Goal: Task Accomplishment & Management: Manage account settings

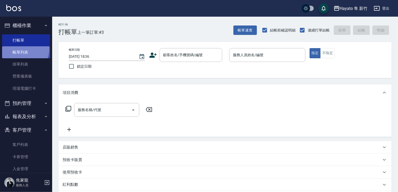
click at [22, 49] on link "帳單列表" at bounding box center [26, 52] width 48 height 12
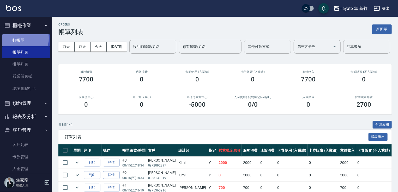
click at [18, 38] on link "打帳單" at bounding box center [26, 40] width 48 height 12
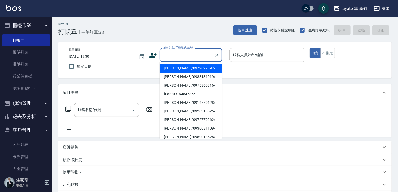
click at [169, 53] on input "顧客姓名/手機號碼/編號" at bounding box center [187, 55] width 50 height 9
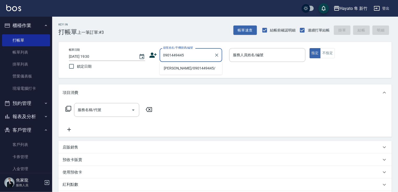
click at [189, 69] on li "[PERSON_NAME]/0901449445/" at bounding box center [191, 68] width 63 height 9
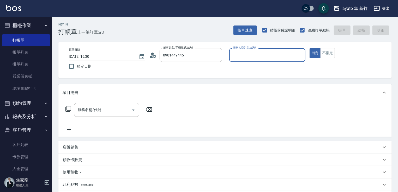
type input "[PERSON_NAME]/0901449445/"
type input "[PERSON_NAME](無代號)"
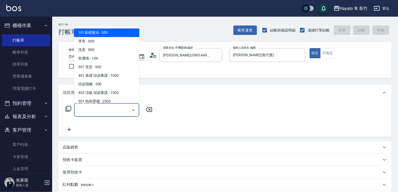
click at [106, 114] on input "服務名稱/代號" at bounding box center [102, 110] width 53 height 9
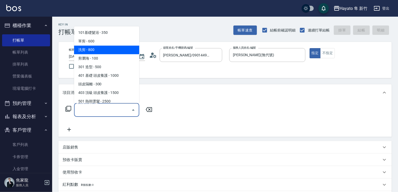
click at [93, 47] on span "洗剪 - 800" at bounding box center [106, 50] width 65 height 9
type input "洗剪(201)"
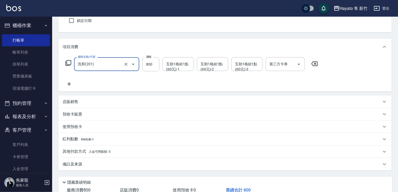
scroll to position [52, 0]
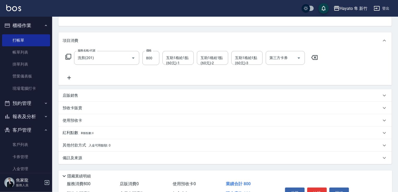
click at [115, 161] on div "備註及來源" at bounding box center [224, 158] width 333 height 13
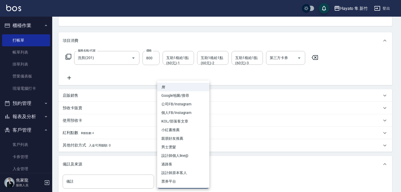
click at [173, 186] on body "Hayato 隼 新竹 登出 櫃檯作業 打帳單 帳單列表 掛單列表 營業儀表板 現場電腦打卡 預約管理 預約管理 報表及分析 報表目錄 店家日報表 互助日報表…" at bounding box center [200, 102] width 401 height 308
click at [170, 172] on li "設計師原本客人" at bounding box center [183, 173] width 52 height 9
type input "設計師原本客人"
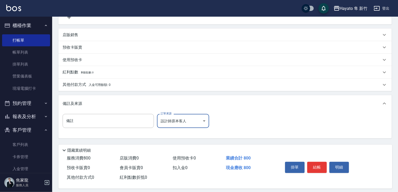
scroll to position [118, 0]
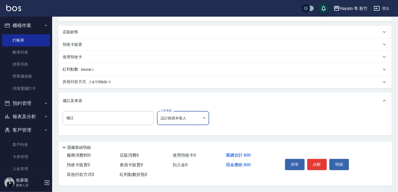
drag, startPoint x: 107, startPoint y: 83, endPoint x: 107, endPoint y: 87, distance: 3.1
click at [107, 87] on div "項目消費 服務名稱/代號 洗剪(201) 服務名稱/代號 價格 800 價格 互助1格給1點(60元)-1 互助1格給1點(60元)-1 互助1格給1點(60…" at bounding box center [224, 52] width 333 height 167
click at [104, 80] on span "入金可用餘額: 0" at bounding box center [100, 82] width 22 height 4
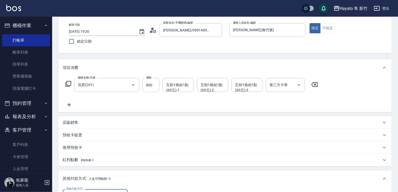
scroll to position [0, 0]
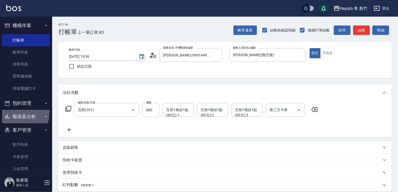
click at [8, 112] on button "報表及分析" at bounding box center [26, 117] width 48 height 14
click at [28, 111] on button "報表及分析" at bounding box center [26, 117] width 48 height 14
click at [30, 114] on button "報表及分析" at bounding box center [26, 117] width 48 height 14
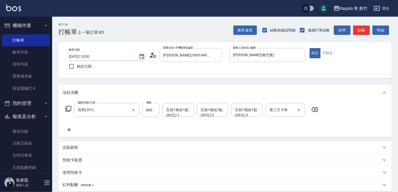
click at [21, 117] on button "報表及分析" at bounding box center [26, 117] width 48 height 14
click at [30, 132] on button "客戶管理" at bounding box center [26, 131] width 48 height 14
click at [27, 147] on button "商品管理" at bounding box center [26, 144] width 48 height 14
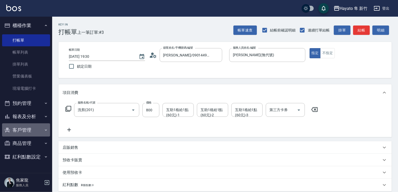
click at [24, 131] on button "客戶管理" at bounding box center [26, 131] width 48 height 14
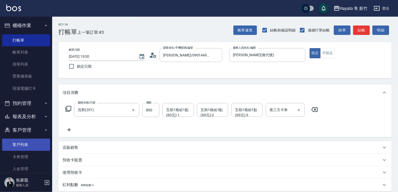
click at [21, 147] on link "客戶列表" at bounding box center [26, 145] width 48 height 12
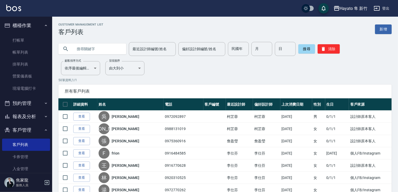
click at [88, 50] on input "text" at bounding box center [97, 49] width 49 height 14
type input "0901449445"
click at [303, 50] on button "搜尋" at bounding box center [306, 48] width 17 height 9
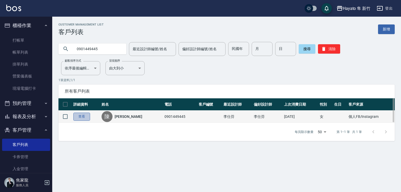
click at [81, 117] on link "查看" at bounding box center [81, 117] width 17 height 8
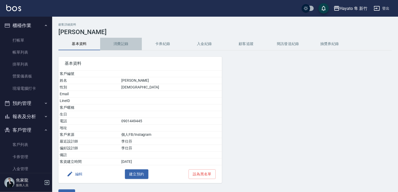
drag, startPoint x: 123, startPoint y: 43, endPoint x: 124, endPoint y: 47, distance: 4.5
click at [123, 42] on button "消費記錄" at bounding box center [121, 44] width 42 height 13
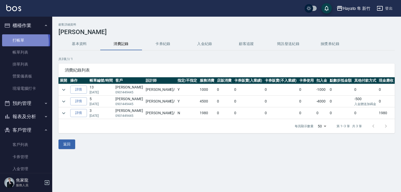
click at [14, 42] on link "打帳單" at bounding box center [26, 40] width 48 height 12
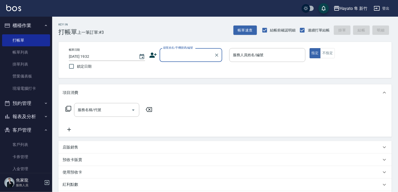
click at [176, 53] on input "顧客姓名/手機號碼/編號" at bounding box center [187, 55] width 50 height 9
click at [174, 65] on li "[PERSON_NAME]/0987106899/" at bounding box center [191, 68] width 63 height 9
type input "[PERSON_NAME]/0987106899/"
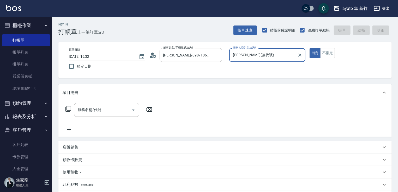
type input "[PERSON_NAME](無代號)"
click at [113, 109] on input "服務名稱/代號" at bounding box center [102, 110] width 53 height 9
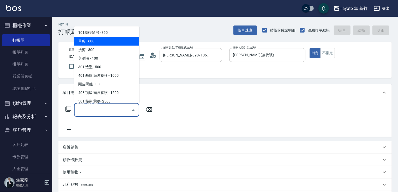
click at [93, 45] on span "單剪 - 600" at bounding box center [106, 41] width 65 height 9
type input "單剪(102)"
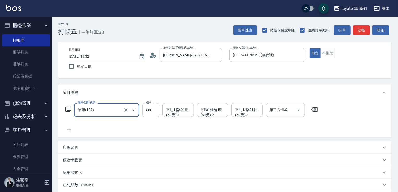
click at [154, 107] on input "600" at bounding box center [150, 110] width 17 height 14
type input "660"
click at [150, 140] on div "項目消費 服務名稱/代號 單剪(102) 服務名稱/代號 價格 660 價格 互助1格給1點(60元)-1 互助1格給1點(60元)-1 互助1格給1點(60…" at bounding box center [224, 150] width 333 height 132
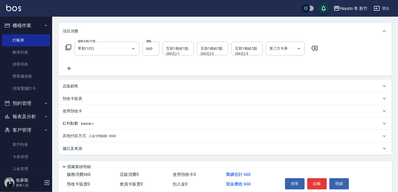
scroll to position [78, 0]
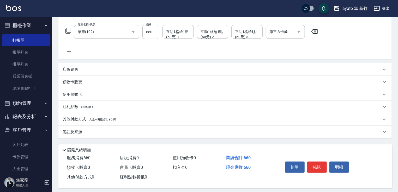
click at [83, 132] on div "備註及來源" at bounding box center [222, 132] width 319 height 5
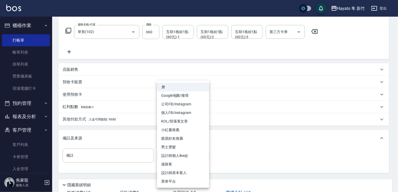
click at [180, 152] on body "Hayato 隼 新竹 登出 櫃檯作業 打帳單 帳單列表 掛單列表 營業儀表板 現場電腦打卡 預約管理 預約管理 報表及分析 報表目錄 店家日報表 互助日報表…" at bounding box center [199, 76] width 398 height 308
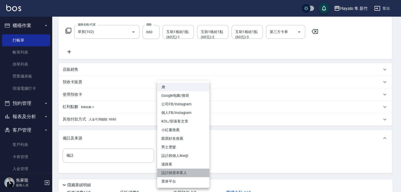
click at [176, 174] on li "設計師原本客人" at bounding box center [183, 173] width 52 height 9
type input "設計師原本客人"
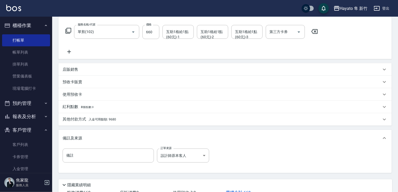
click at [112, 120] on span "入金可用餘額: 9680" at bounding box center [102, 120] width 27 height 4
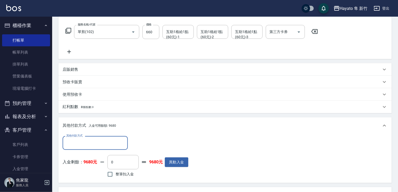
scroll to position [0, 0]
click at [112, 175] on input "整筆扣入金" at bounding box center [110, 174] width 11 height 11
checkbox input "true"
type input "660"
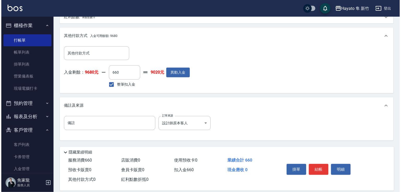
scroll to position [175, 0]
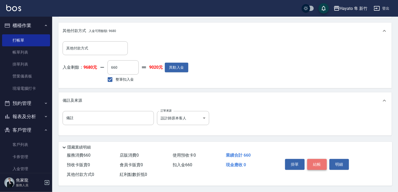
click at [320, 167] on button "結帳" at bounding box center [317, 164] width 20 height 11
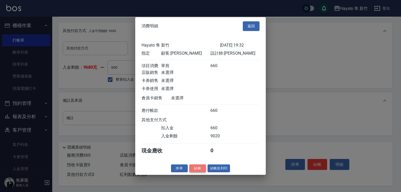
click at [195, 168] on button "結帳" at bounding box center [197, 169] width 17 height 8
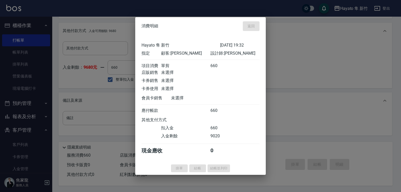
type input "[DATE] 19:33"
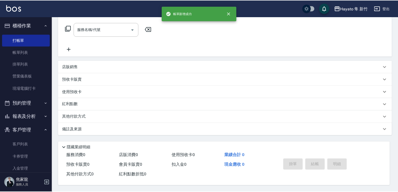
scroll to position [0, 0]
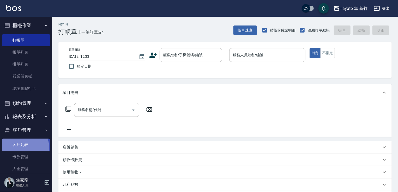
click at [21, 147] on link "客戶列表" at bounding box center [26, 145] width 48 height 12
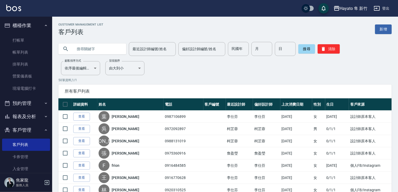
click at [107, 48] on input "text" at bounding box center [97, 49] width 49 height 14
type input "."
type input "0987106899"
click at [306, 44] on div "搜尋 清除" at bounding box center [318, 49] width 41 height 14
click at [302, 51] on button "搜尋" at bounding box center [306, 48] width 17 height 9
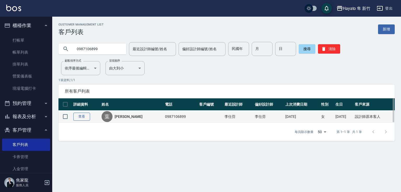
click at [81, 116] on link "查看" at bounding box center [81, 117] width 17 height 8
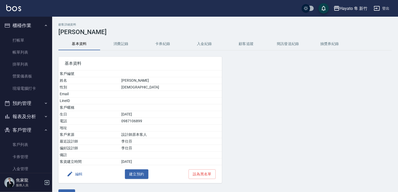
click at [120, 44] on button "消費記錄" at bounding box center [121, 44] width 42 height 13
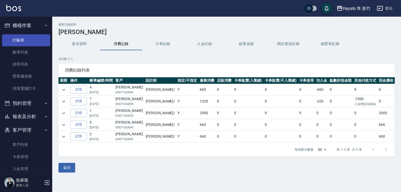
click at [39, 39] on link "打帳單" at bounding box center [26, 40] width 48 height 12
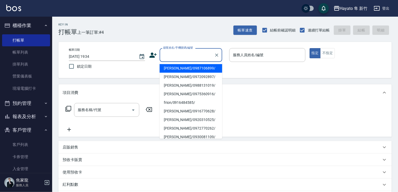
click at [183, 57] on input "顧客姓名/手機號碼/編號" at bounding box center [187, 55] width 50 height 9
click at [187, 59] on input "0919" at bounding box center [187, 55] width 50 height 9
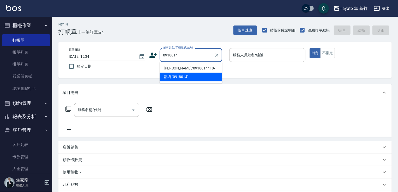
click at [180, 72] on li "[PERSON_NAME]/0918014418/" at bounding box center [191, 68] width 63 height 9
type input "[PERSON_NAME]/0918014418/"
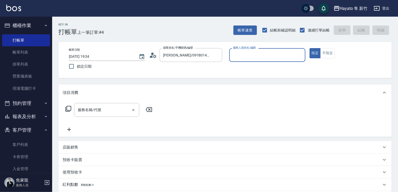
type input "Kimi(無代號)"
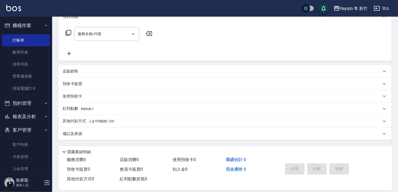
scroll to position [78, 0]
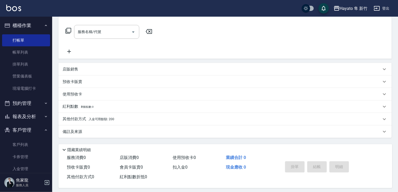
click at [147, 119] on div "其他付款方式 入金可用餘額: 200" at bounding box center [222, 120] width 319 height 6
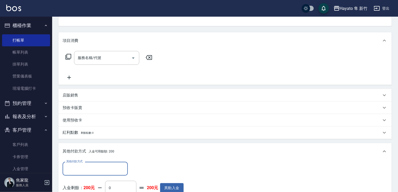
scroll to position [0, 0]
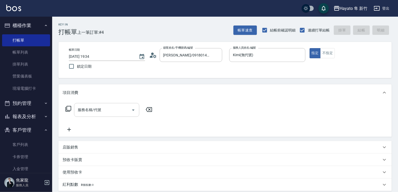
click at [105, 110] on input "服務名稱/代號" at bounding box center [102, 110] width 53 height 9
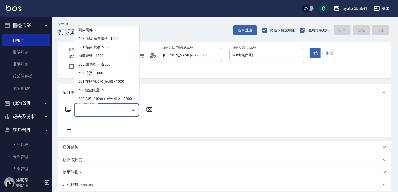
scroll to position [91, 0]
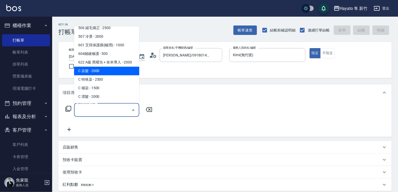
click at [128, 69] on span "C 染髮 - 2000" at bounding box center [106, 71] width 65 height 9
type input "C 染髮(701)"
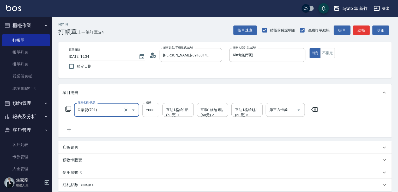
click at [156, 110] on input "2000" at bounding box center [150, 110] width 17 height 14
type input "1600"
click at [201, 87] on div "項目消費" at bounding box center [224, 92] width 333 height 17
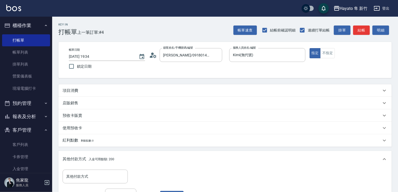
click at [205, 87] on div "項目消費" at bounding box center [224, 90] width 333 height 13
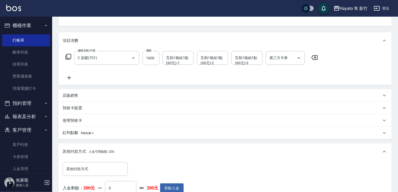
scroll to position [78, 0]
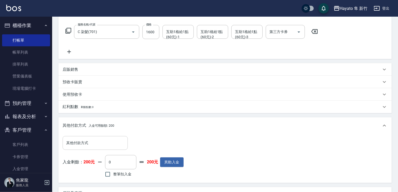
click at [99, 150] on div "其他付款方式" at bounding box center [95, 143] width 65 height 14
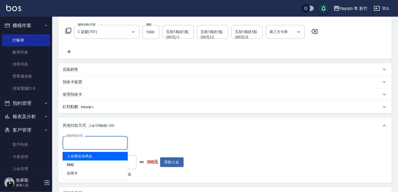
click at [172, 126] on div "其他付款方式 入金可用餘額: 200" at bounding box center [222, 126] width 319 height 6
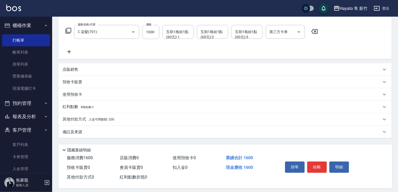
click at [118, 119] on div "其他付款方式 入金可用餘額: 200" at bounding box center [222, 120] width 319 height 6
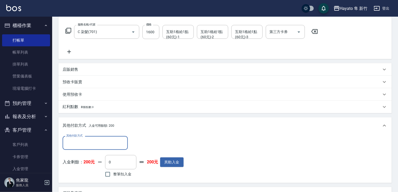
scroll to position [0, 0]
click at [106, 147] on input "其他付款方式" at bounding box center [95, 143] width 60 height 9
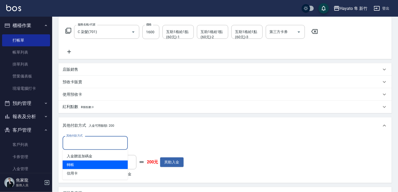
drag, startPoint x: 99, startPoint y: 167, endPoint x: 111, endPoint y: 150, distance: 21.0
click at [100, 167] on span "轉帳" at bounding box center [95, 165] width 65 height 9
type input "轉帳"
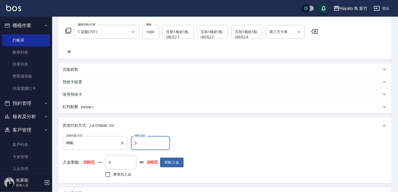
drag, startPoint x: 144, startPoint y: 149, endPoint x: 118, endPoint y: 148, distance: 26.4
click at [118, 148] on div "其他付款方式 轉帳 其他付款方式 轉帳金額 0 轉帳金額" at bounding box center [123, 143] width 121 height 14
type input "1400"
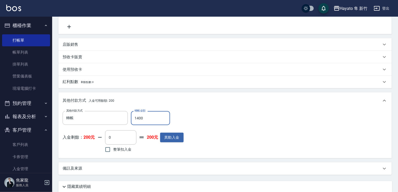
scroll to position [144, 0]
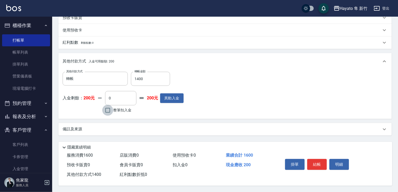
click at [107, 112] on input "整筆扣入金" at bounding box center [107, 110] width 11 height 11
checkbox input "true"
type input "200"
click at [148, 124] on div "備註及來源" at bounding box center [224, 129] width 333 height 13
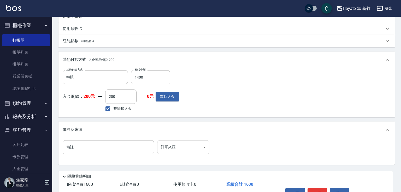
click at [186, 150] on body "Hayato 隼 新竹 登出 櫃檯作業 打帳單 帳單列表 掛單列表 營業儀表板 現場電腦打卡 預約管理 預約管理 報表及分析 報表目錄 店家日報表 互助日報表…" at bounding box center [200, 39] width 401 height 366
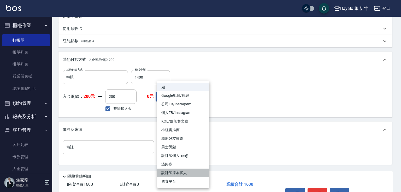
click at [174, 174] on li "設計師原本客人" at bounding box center [183, 173] width 52 height 9
type input "設計師原本客人"
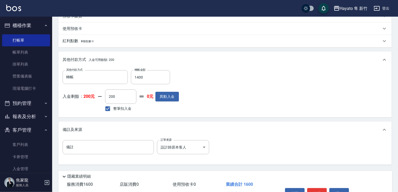
click at [258, 137] on div "備註及來源" at bounding box center [224, 130] width 333 height 17
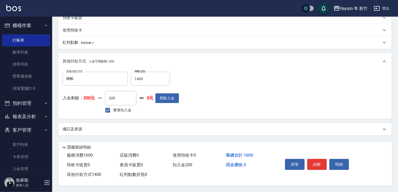
click at [249, 129] on div "備註及來源" at bounding box center [222, 129] width 319 height 5
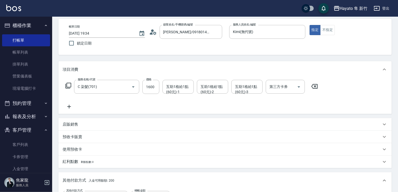
scroll to position [0, 0]
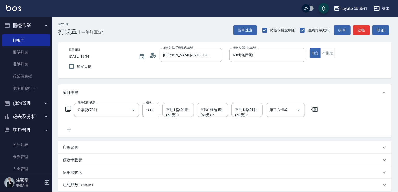
click at [185, 69] on div "帳單日期 [DATE] 19:34 鎖定日期 顧客姓名/手機號碼/編號 [PERSON_NAME]/0918014418/ 顧客姓名/手機號碼/編號 服務人員…" at bounding box center [225, 60] width 321 height 24
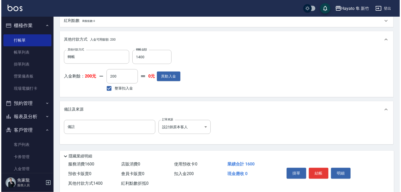
scroll to position [175, 0]
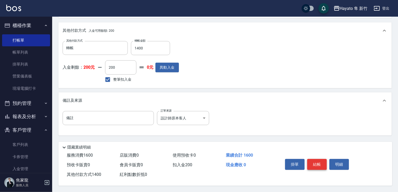
click at [316, 162] on button "結帳" at bounding box center [317, 164] width 20 height 11
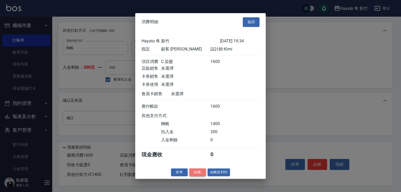
click at [200, 177] on button "結帳" at bounding box center [197, 173] width 17 height 8
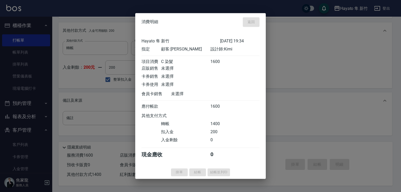
type input "[DATE] 19:37"
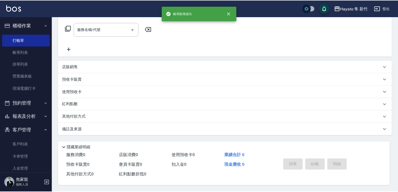
scroll to position [0, 0]
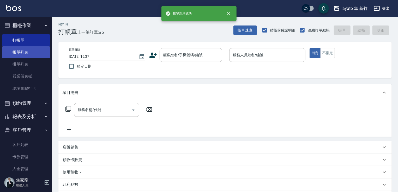
click at [17, 56] on link "帳單列表" at bounding box center [26, 52] width 48 height 12
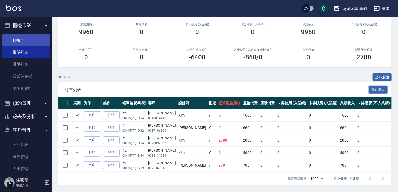
click at [37, 37] on link "打帳單" at bounding box center [26, 40] width 48 height 12
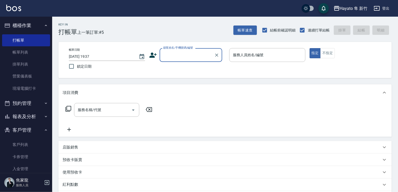
click at [183, 56] on input "顧客姓名/手機號碼/編號" at bounding box center [187, 55] width 50 height 9
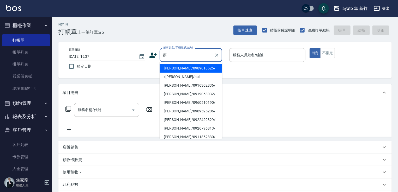
click at [212, 101] on li "[PERSON_NAME]/0960510190/" at bounding box center [191, 103] width 63 height 9
type input "[PERSON_NAME]/0960510190/"
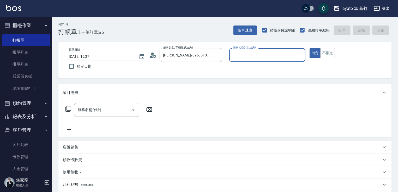
type input "En(無代號)"
click at [91, 111] on input "服務名稱/代號" at bounding box center [102, 110] width 53 height 9
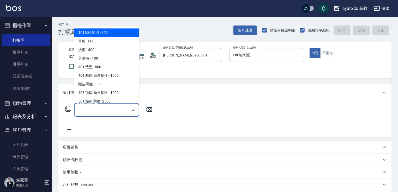
click at [106, 35] on span "101基礎髮浴 - 350" at bounding box center [106, 32] width 65 height 9
type input "101基礎髮浴 (101)"
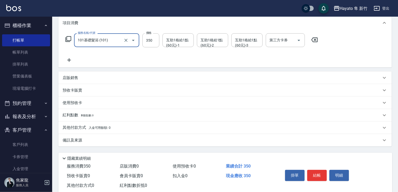
scroll to position [78, 0]
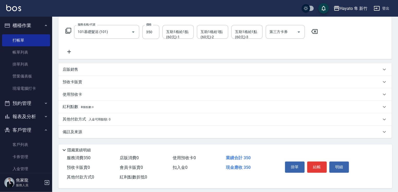
click at [106, 122] on p "其他付款方式 入金可用餘額: 0" at bounding box center [87, 120] width 48 height 6
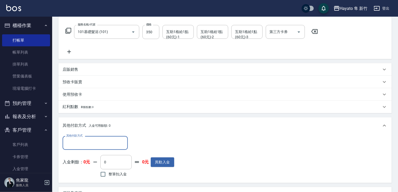
scroll to position [130, 0]
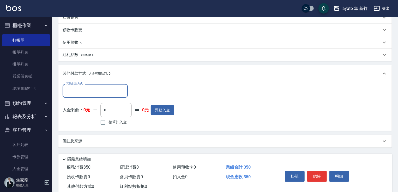
click at [103, 84] on div "其他付款方式" at bounding box center [95, 91] width 65 height 14
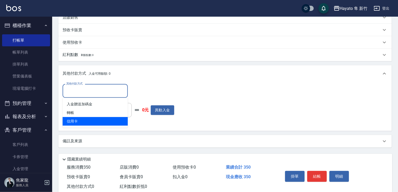
click at [82, 124] on span "信用卡" at bounding box center [95, 121] width 65 height 9
type input "信用卡"
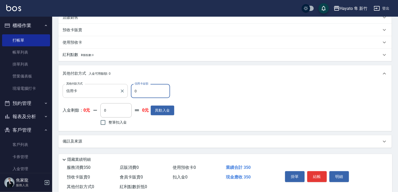
drag, startPoint x: 153, startPoint y: 88, endPoint x: 92, endPoint y: 92, distance: 61.4
click at [92, 92] on div "其他付款方式 信用卡 其他付款方式 信用卡金額 0 信用卡金額" at bounding box center [119, 91] width 112 height 14
type input "350"
click at [281, 84] on div "其他付款方式 信用卡 其他付款方式 信用卡金額 350 信用卡金額 入金剩餘： 0元 0 ​ 整筆扣入金 0元 異動入金" at bounding box center [225, 105] width 325 height 43
click at [258, 144] on div "備註及來源" at bounding box center [222, 141] width 319 height 5
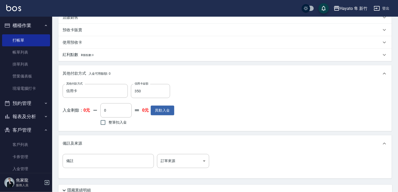
drag, startPoint x: 183, startPoint y: 148, endPoint x: 186, endPoint y: 157, distance: 9.5
click at [184, 149] on div "備註及來源" at bounding box center [224, 144] width 333 height 17
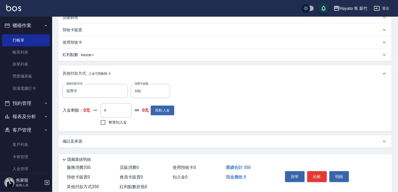
click at [187, 164] on div "使用預收卡 0" at bounding box center [197, 168] width 53 height 10
click at [195, 140] on div "備註及來源" at bounding box center [222, 141] width 319 height 5
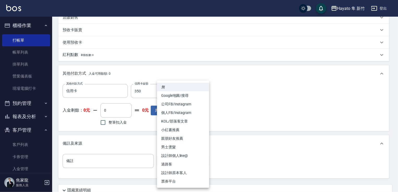
click at [186, 162] on body "Hayato 隼 新竹 登出 櫃檯作業 打帳單 帳單列表 掛單列表 營業儀表板 現場電腦打卡 預約管理 預約管理 報表及分析 報表目錄 店家日報表 互助日報表…" at bounding box center [199, 53] width 398 height 366
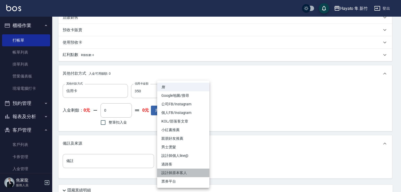
click at [191, 173] on li "設計師原本客人" at bounding box center [183, 173] width 52 height 9
type input "設計師原本客人"
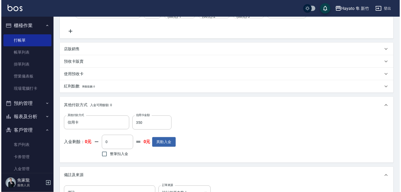
scroll to position [149, 0]
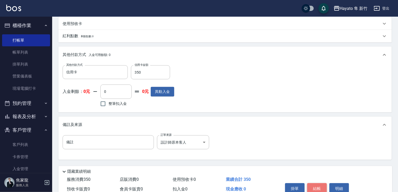
click at [311, 188] on button "結帳" at bounding box center [317, 189] width 20 height 11
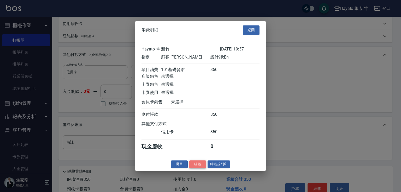
click at [202, 166] on button "結帳" at bounding box center [197, 165] width 17 height 8
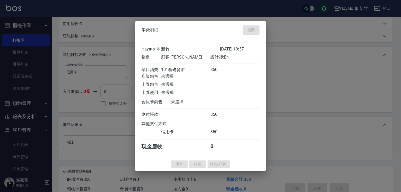
type input "[DATE] 19:38"
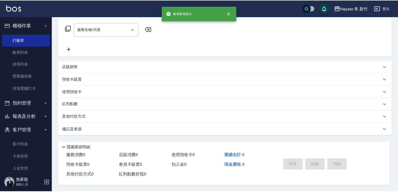
scroll to position [0, 0]
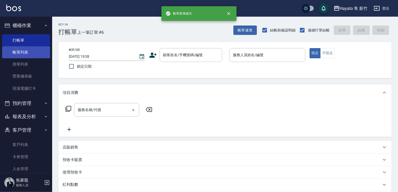
click at [32, 49] on link "帳單列表" at bounding box center [26, 52] width 48 height 12
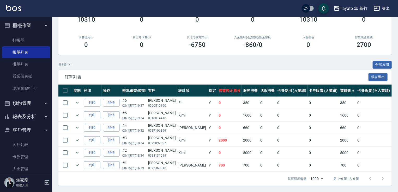
scroll to position [78, 0]
drag, startPoint x: 235, startPoint y: 90, endPoint x: 270, endPoint y: 104, distance: 38.0
click at [270, 104] on table "展開 列印 操作 帳單編號/時間 客戶 設計師 指定 營業現金應收 服務消費 店販消費 卡券使用 (入業績) 卡券販賣 (入業績) 業績收入 卡券販賣 (不入…" at bounding box center [305, 128] width 495 height 87
click at [159, 61] on div "共 6 筆, 1 / 1 全部展開" at bounding box center [224, 65] width 333 height 8
click at [44, 119] on icon "button" at bounding box center [46, 117] width 4 height 4
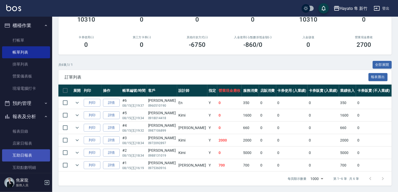
scroll to position [26, 0]
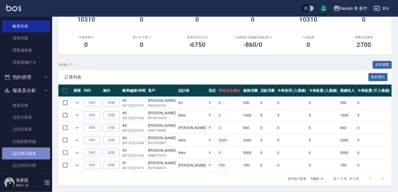
click at [34, 150] on link "設計師日報表" at bounding box center [26, 154] width 48 height 12
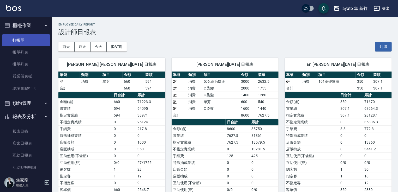
click at [32, 43] on link "打帳單" at bounding box center [26, 40] width 48 height 12
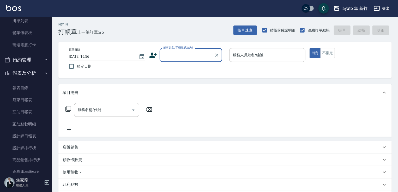
scroll to position [104, 0]
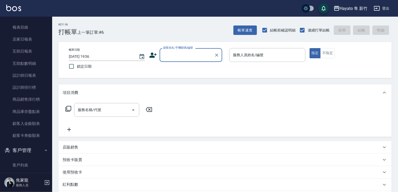
click at [27, 151] on button "客戶管理" at bounding box center [26, 151] width 48 height 14
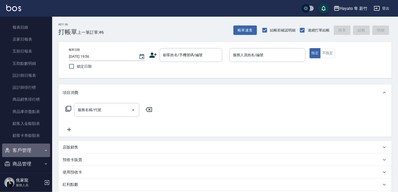
click at [27, 151] on button "客戶管理" at bounding box center [26, 151] width 48 height 14
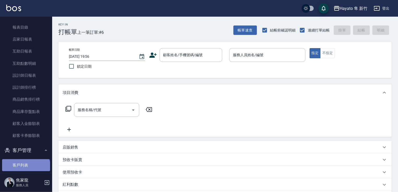
click at [25, 171] on link "客戶列表" at bounding box center [26, 166] width 48 height 12
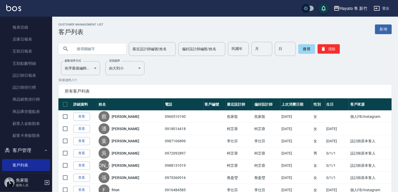
click at [95, 53] on input "text" at bounding box center [97, 49] width 49 height 14
type input "于"
click at [307, 51] on button "搜尋" at bounding box center [306, 48] width 17 height 9
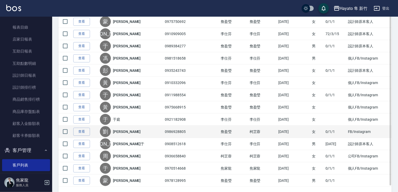
scroll to position [100, 0]
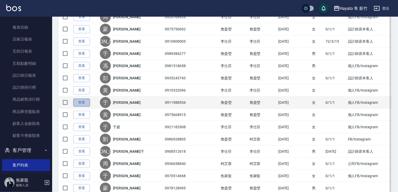
click at [81, 101] on link "查看" at bounding box center [81, 103] width 17 height 8
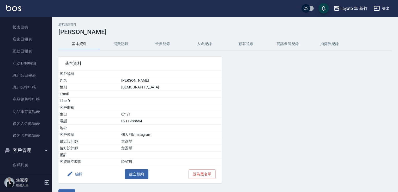
click at [125, 43] on button "消費記錄" at bounding box center [121, 44] width 42 height 13
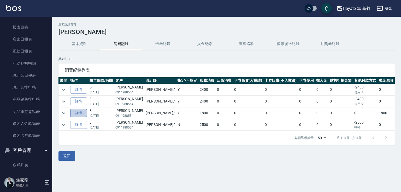
click at [83, 111] on link "詳情" at bounding box center [78, 113] width 17 height 8
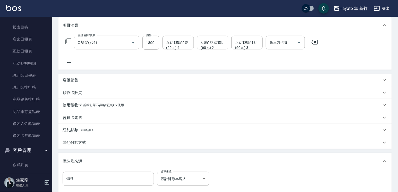
type input "[DATE] 15:54"
type input "[PERSON_NAME](無代號)"
type input "C 染髮(701)"
type input "[PERSON_NAME]/0911988554/"
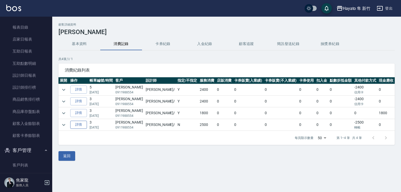
click at [84, 124] on link "詳情" at bounding box center [78, 125] width 17 height 8
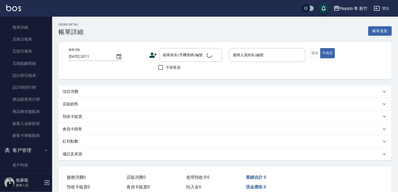
type input "[DATE] 18:46"
type input "[PERSON_NAME](無代號)"
type input "個人FB/Instagram"
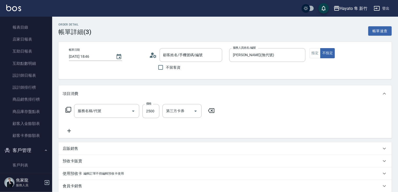
type input "[PERSON_NAME]/0911988554/"
type input "C 染髮(701)"
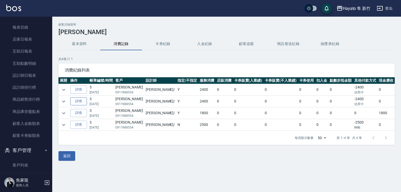
click at [77, 100] on link "詳情" at bounding box center [78, 102] width 17 height 8
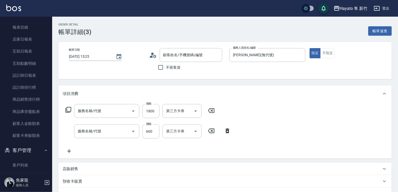
type input "[DATE] 15:25"
type input "[PERSON_NAME](無代號)"
type input "設計師原本客人"
type input "C 染髮(701)"
type input "單剪(102)"
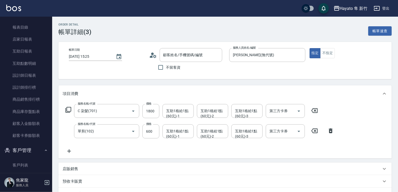
type input "[PERSON_NAME]/0911988554/"
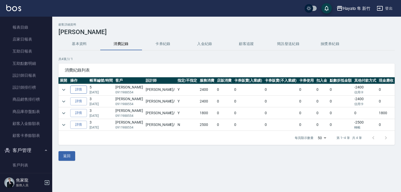
click at [85, 89] on link "詳情" at bounding box center [78, 90] width 17 height 8
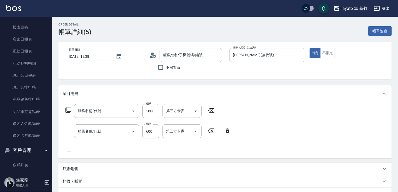
type input "[DATE] 18:38"
type input "[PERSON_NAME](無代號)"
type input "[PERSON_NAME]/0911988554/"
type input "C 染髮(701)"
type input "單剪(102)"
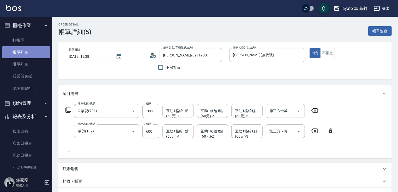
click at [32, 52] on link "帳單列表" at bounding box center [26, 52] width 48 height 12
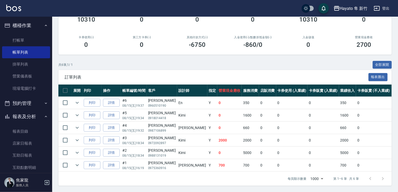
scroll to position [80, 0]
click at [31, 36] on link "打帳單" at bounding box center [26, 40] width 48 height 12
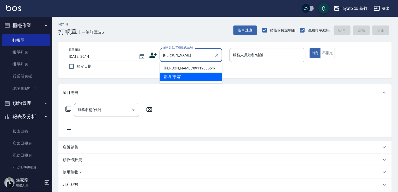
click at [188, 69] on li "[PERSON_NAME]/0911988554/" at bounding box center [191, 68] width 63 height 9
type input "[PERSON_NAME]/0911988554/"
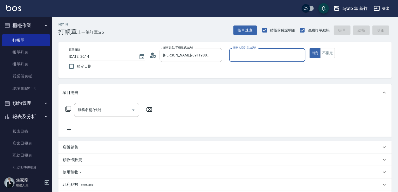
type input "[PERSON_NAME](無代號)"
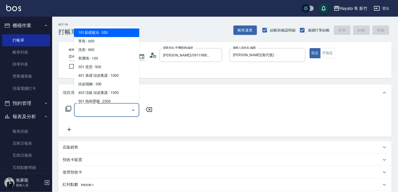
click at [111, 108] on input "服務名稱/代號" at bounding box center [102, 110] width 53 height 9
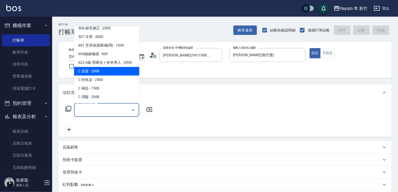
scroll to position [91, 0]
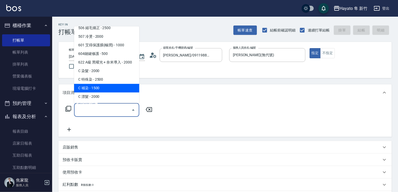
click at [94, 89] on span "C 補染 - 1500" at bounding box center [106, 88] width 65 height 9
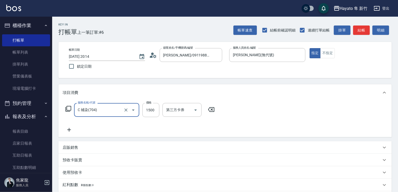
type input "C 補染(704)"
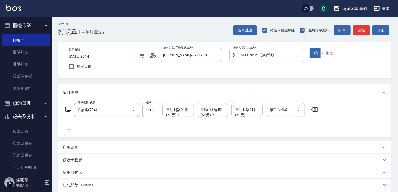
click at [135, 132] on div "服務名稱/代號 C 補染(704) 服務名稱/代號 價格 1500 價格 互助1格給1點(60元)-1 互助1格給1點(60元)-1 互助1格給1點(60元)…" at bounding box center [192, 118] width 258 height 30
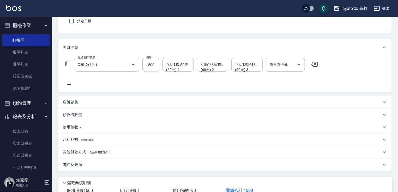
scroll to position [83, 0]
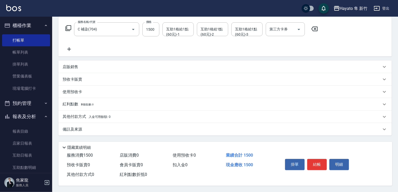
drag, startPoint x: 70, startPoint y: 126, endPoint x: 78, endPoint y: 126, distance: 7.8
click at [71, 127] on p "備註及來源" at bounding box center [73, 129] width 20 height 5
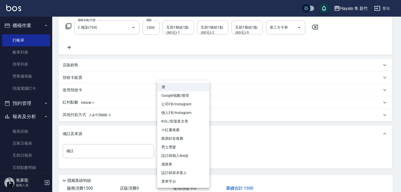
click at [187, 146] on body "Hayato 隼 新竹 登出 櫃檯作業 打帳單 帳單列表 掛單列表 營業儀表板 現場電腦打卡 預約管理 預約管理 報表及分析 報表目錄 店家日報表 互助日報表…" at bounding box center [200, 71] width 401 height 308
click at [175, 172] on li "設計師原本客人" at bounding box center [183, 173] width 52 height 9
type input "設計師原本客人"
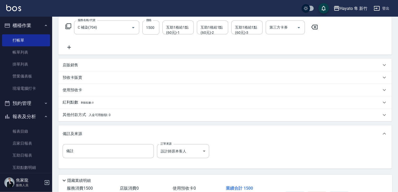
click at [63, 113] on p "其他付款方式 入金可用餘額: 0" at bounding box center [87, 115] width 48 height 6
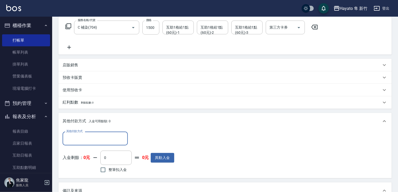
scroll to position [0, 0]
click at [107, 141] on input "其他付款方式" at bounding box center [95, 138] width 60 height 9
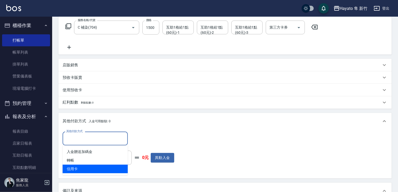
click at [102, 168] on span "信用卡" at bounding box center [95, 169] width 65 height 9
type input "信用卡"
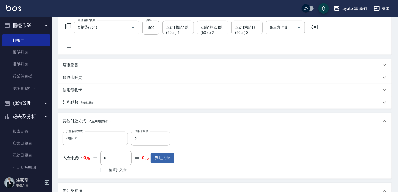
drag, startPoint x: 139, startPoint y: 133, endPoint x: 134, endPoint y: 134, distance: 5.8
click at [134, 134] on div "信用卡金額 0 信用卡金額" at bounding box center [150, 139] width 39 height 14
drag, startPoint x: 145, startPoint y: 140, endPoint x: 141, endPoint y: 132, distance: 8.6
click at [128, 139] on div "其他付款方式 信用卡 其他付款方式 信用卡金額 0 信用卡金額" at bounding box center [119, 139] width 112 height 14
type input "1500"
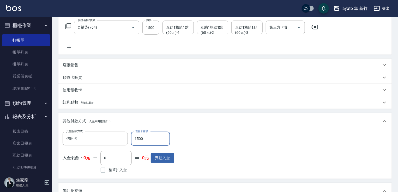
click at [253, 125] on div "其他付款方式 入金可用餘額: 0" at bounding box center [224, 121] width 333 height 17
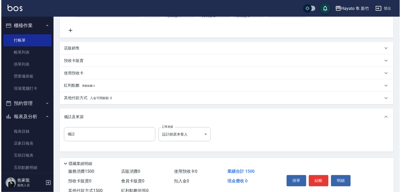
scroll to position [109, 0]
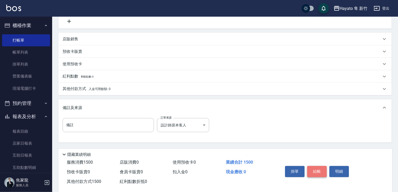
click at [317, 174] on button "結帳" at bounding box center [317, 171] width 20 height 11
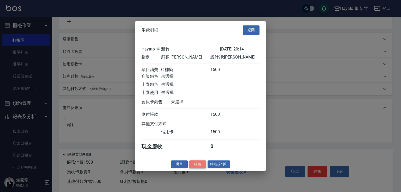
click at [193, 165] on button "結帳" at bounding box center [197, 165] width 17 height 8
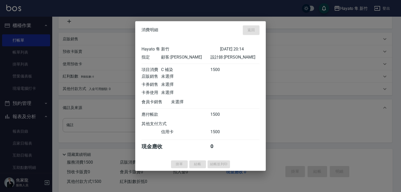
type input "[DATE] 20:15"
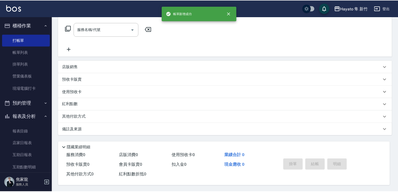
scroll to position [0, 0]
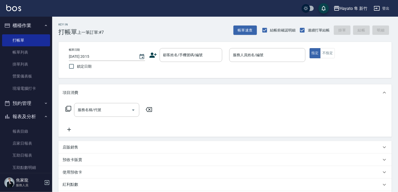
click at [151, 55] on icon at bounding box center [153, 55] width 8 height 8
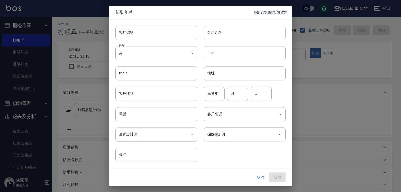
click at [227, 36] on input "客戶姓名" at bounding box center [244, 33] width 82 height 14
type input "[PERSON_NAME]"
click at [171, 56] on body "Hayato 隼 新竹 登出 櫃檯作業 打帳單 帳單列表 掛單列表 營業儀表板 現場電腦打卡 預約管理 預約管理 報表及分析 報表目錄 店家日報表 互助日報表…" at bounding box center [200, 136] width 401 height 273
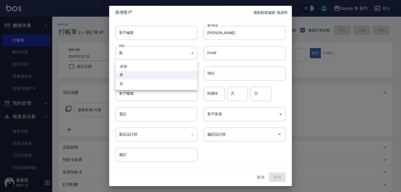
click at [154, 89] on ul "未知 男 女" at bounding box center [156, 75] width 82 height 30
click at [148, 88] on ul "未知 男 女" at bounding box center [156, 75] width 82 height 30
click at [124, 85] on li "女" at bounding box center [156, 84] width 82 height 9
type input "[DEMOGRAPHIC_DATA]"
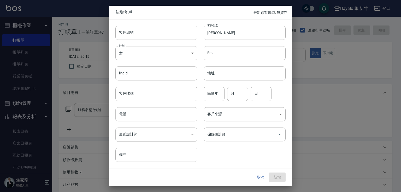
drag, startPoint x: 132, startPoint y: 116, endPoint x: 141, endPoint y: 111, distance: 10.1
click at [132, 116] on input "電話" at bounding box center [156, 114] width 82 height 14
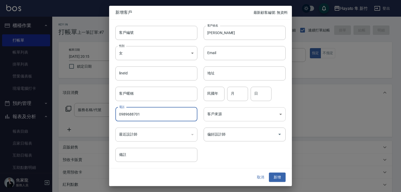
type input "0989688701"
click at [219, 112] on body "Hayato 隼 新竹 登出 櫃檯作業 打帳單 帳單列表 掛單列表 營業儀表板 現場電腦打卡 預約管理 預約管理 報表及分析 報表目錄 店家日報表 互助日報表…" at bounding box center [200, 136] width 401 height 273
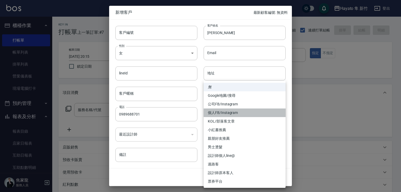
click at [237, 112] on li "個人FB/Instagram" at bounding box center [244, 113] width 82 height 9
type input "個人FB/Instagram"
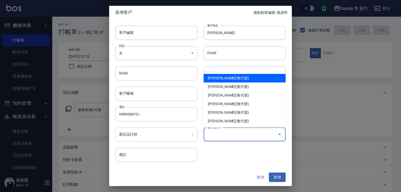
click at [226, 135] on input "偏好設計師" at bounding box center [240, 134] width 69 height 9
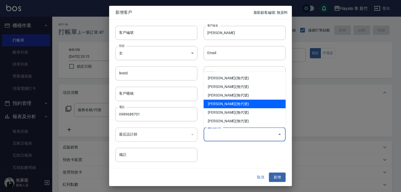
click at [227, 107] on li "[PERSON_NAME](無代號)" at bounding box center [244, 104] width 82 height 9
type input "詹盈瑩"
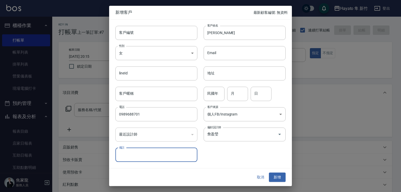
click at [226, 163] on div "客戶編號 客戶編號 客戶姓名 [PERSON_NAME]姓名 性別 女 [DEMOGRAPHIC_DATA] 性別 Email Email lineId li…" at bounding box center [200, 94] width 183 height 149
click at [275, 172] on div "取消 新增" at bounding box center [200, 178] width 183 height 18
click at [280, 178] on button "新增" at bounding box center [277, 178] width 17 height 10
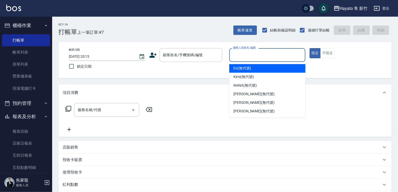
click at [240, 53] on input "服務人員姓名/編號" at bounding box center [267, 55] width 71 height 9
click at [199, 52] on input "顧客姓名/手機號碼/編號" at bounding box center [187, 55] width 50 height 9
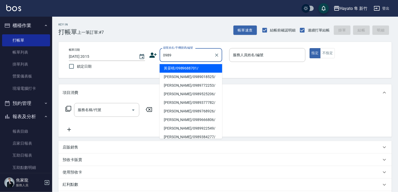
click at [172, 68] on li "黃晏晴/0989688701/" at bounding box center [191, 68] width 63 height 9
type input "黃晏晴/0989688701/"
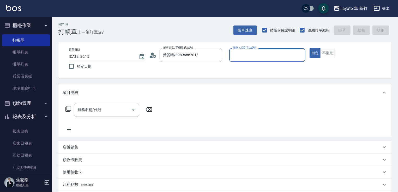
type input "[PERSON_NAME](無代號)"
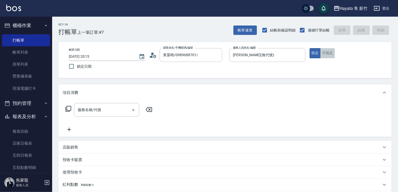
click at [321, 55] on button "不指定" at bounding box center [327, 53] width 15 height 10
click at [117, 110] on input "服務名稱/代號" at bounding box center [102, 110] width 53 height 9
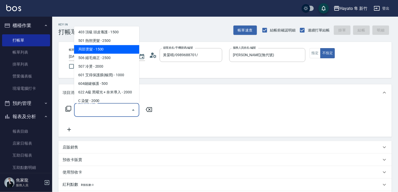
scroll to position [52, 0]
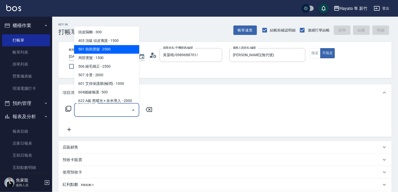
click at [101, 49] on span "501 熱朔燙髮 - 2500" at bounding box center [106, 49] width 65 height 9
type input "501 熱朔燙髮(501)"
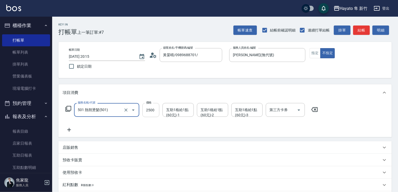
click at [155, 116] on input "2500" at bounding box center [150, 110] width 17 height 14
type input "3000"
click at [70, 127] on icon at bounding box center [69, 130] width 13 height 6
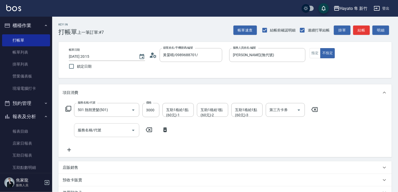
drag, startPoint x: 139, startPoint y: 131, endPoint x: 137, endPoint y: 128, distance: 3.7
click at [140, 131] on div "服務名稱/代號 服務名稱/代號" at bounding box center [117, 131] width 109 height 14
click at [134, 128] on icon "Open" at bounding box center [133, 131] width 6 height 6
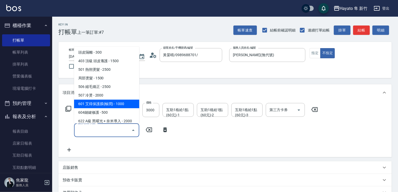
click at [119, 101] on span "601 艾得保護膜(極潤) - 1000" at bounding box center [106, 104] width 65 height 9
type input "601 艾得保護膜(極潤)(601)"
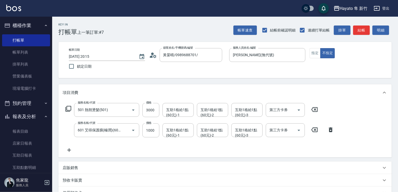
click at [128, 154] on div "服務名稱/代號 501 熱朔燙髮(501) 服務名稱/代號 價格 3000 價格 互助1格給1點(60元)-1 互助1格給1點(60元)-1 互助1格給1點(…" at bounding box center [224, 129] width 333 height 57
click at [111, 167] on div "店販銷售" at bounding box center [222, 168] width 319 height 5
click at [86, 183] on div "服務人員姓名/編號" at bounding box center [82, 188] width 39 height 14
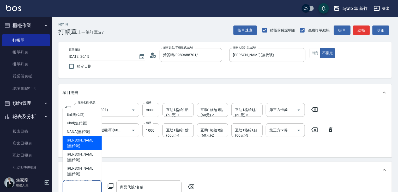
click at [80, 149] on span "[PERSON_NAME] (無代號)" at bounding box center [82, 143] width 31 height 11
type input "[PERSON_NAME](無代號)"
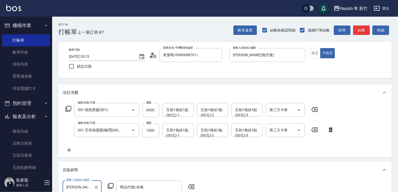
scroll to position [52, 0]
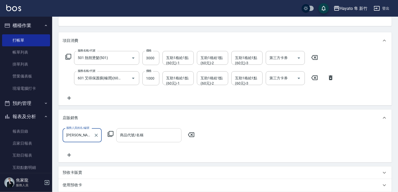
click at [135, 135] on div "商品代號/名稱 商品代號/名稱" at bounding box center [148, 136] width 65 height 14
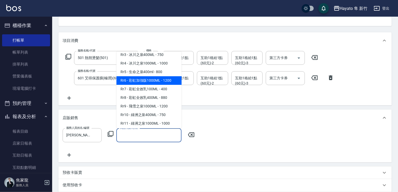
scroll to position [209, 0]
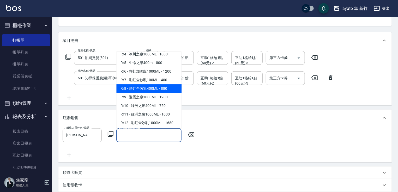
click at [150, 93] on span "Rr8 - 彩虹全效乳400ML - 880" at bounding box center [148, 88] width 65 height 9
type input "彩虹全效乳400ML"
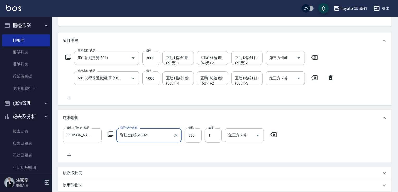
click at [168, 148] on div "服務人員姓名/編號 [PERSON_NAME](無代號) 服務人員姓名/編號 商品代號/名稱 彩虹全效乳400ML 商品代號/名稱 價格 880 價格 數量 …" at bounding box center [225, 144] width 325 height 30
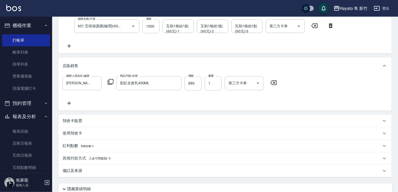
click at [84, 174] on div "備註及來源" at bounding box center [224, 171] width 333 height 13
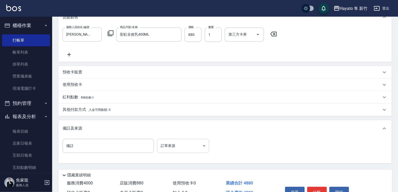
scroll to position [156, 0]
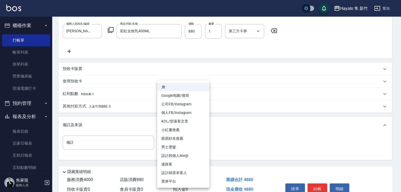
click at [167, 144] on body "Hayato 隼 新竹 登出 櫃檯作業 打帳單 帳單列表 掛單列表 營業儀表板 現場電腦打卡 預約管理 預約管理 報表及分析 報表目錄 店家日報表 互助日報表…" at bounding box center [200, 30] width 401 height 373
click at [179, 114] on li "個人FB/Instagram" at bounding box center [183, 113] width 52 height 9
type input "個人FB/Instagram"
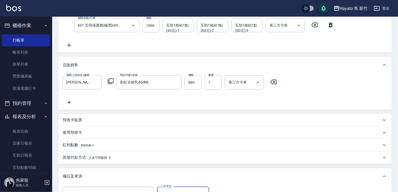
scroll to position [104, 0]
click at [68, 102] on icon at bounding box center [69, 103] width 13 height 6
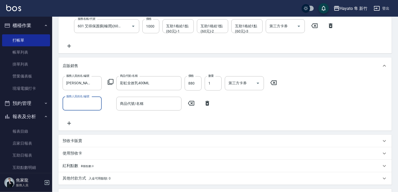
click at [89, 108] on input "服務人員姓名/編號" at bounding box center [82, 103] width 34 height 9
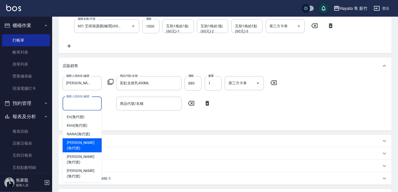
click at [81, 147] on div "[PERSON_NAME] (無代號)" at bounding box center [82, 146] width 39 height 14
type input "[PERSON_NAME](無代號)"
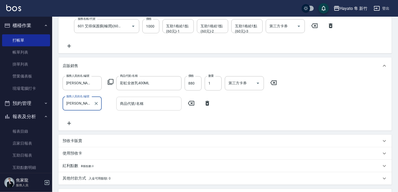
click at [130, 101] on input "商品代號/名稱" at bounding box center [149, 103] width 60 height 9
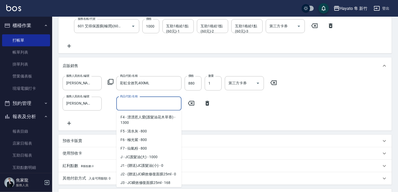
scroll to position [78, 0]
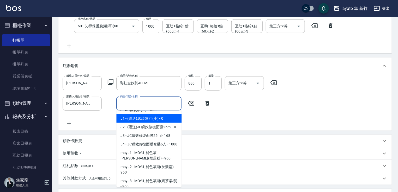
click at [147, 119] on span "J1 - (贈送)JC護髮油(小) - 0" at bounding box center [148, 118] width 65 height 9
type input "(贈送)JC護髮油(小)"
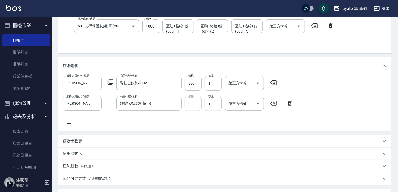
click at [233, 117] on div "服務人員姓名/編號 [PERSON_NAME](無代號) 服務人員姓名/編號 商品代號/名稱 彩虹全效乳400ML 商品代號/名稱 價格 880 價格 數量 …" at bounding box center [225, 101] width 325 height 50
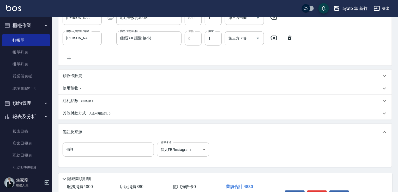
scroll to position [183, 0]
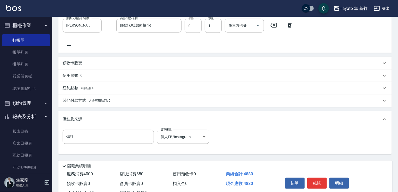
click at [71, 104] on div "其他付款方式 入金可用餘額: 0" at bounding box center [224, 101] width 333 height 13
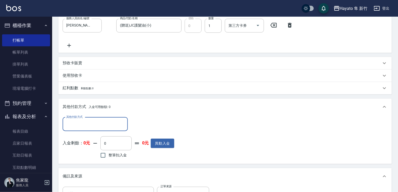
scroll to position [0, 0]
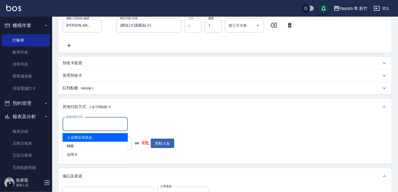
click at [88, 124] on input "其他付款方式" at bounding box center [95, 124] width 60 height 9
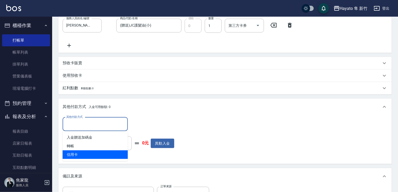
click at [85, 153] on span "信用卡" at bounding box center [95, 155] width 65 height 9
type input "信用卡"
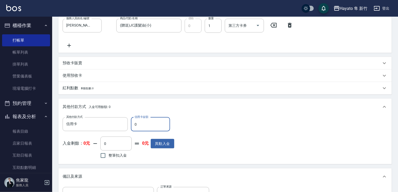
drag, startPoint x: 138, startPoint y: 122, endPoint x: 129, endPoint y: 123, distance: 8.9
click at [129, 123] on div "其他付款方式 信用卡 其他付款方式 信用卡金額 0 信用卡金額" at bounding box center [119, 125] width 112 height 14
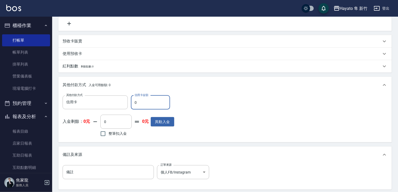
scroll to position [261, 0]
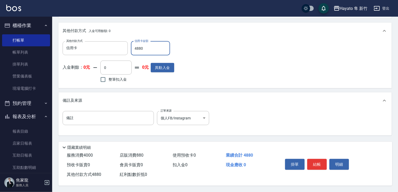
type input "4880"
click at [301, 114] on div "備註 備註 訂單來源 個人FB/Instagram 個人FB/Instagram 訂單來源" at bounding box center [225, 121] width 325 height 20
click at [313, 168] on button "結帳" at bounding box center [317, 164] width 20 height 11
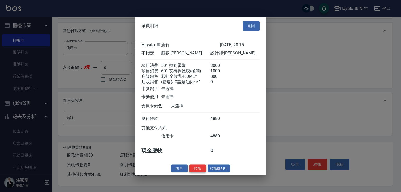
click at [197, 170] on button "結帳" at bounding box center [197, 169] width 17 height 8
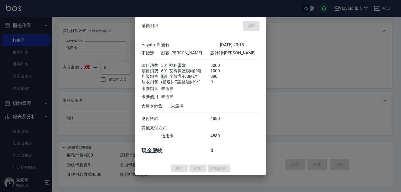
type input "[DATE] 20:17"
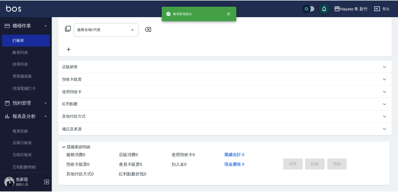
scroll to position [0, 0]
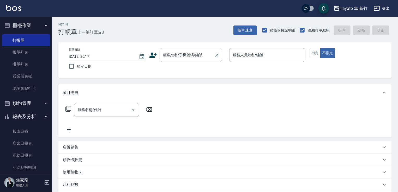
click at [174, 55] on input "顧客姓名/手機號碼/編號" at bounding box center [187, 55] width 50 height 9
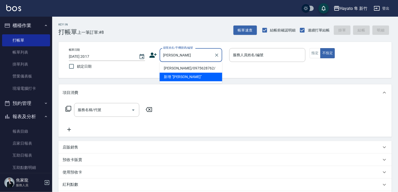
click at [178, 70] on li "[PERSON_NAME]/0975628762/" at bounding box center [191, 68] width 63 height 9
type input "[PERSON_NAME]/0975628762/"
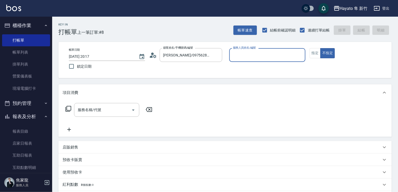
type input "[PERSON_NAME](無代號)"
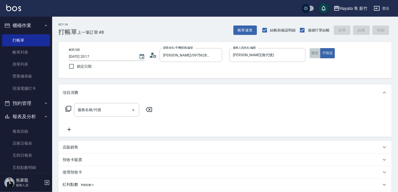
click at [316, 55] on button "指定" at bounding box center [315, 53] width 11 height 10
click at [96, 104] on div "服務名稱/代號" at bounding box center [106, 110] width 65 height 14
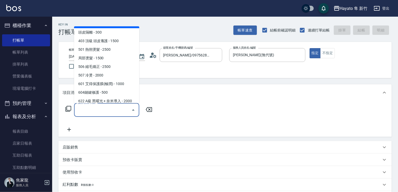
scroll to position [52, 0]
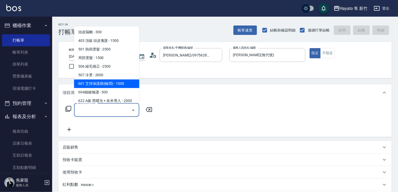
click at [110, 84] on span "601 艾得保護膜(極潤) - 1000" at bounding box center [106, 84] width 65 height 9
type input "601 艾得保護膜(極潤)(601)"
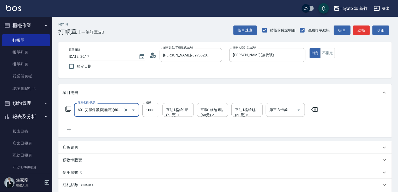
click at [66, 128] on icon at bounding box center [69, 130] width 13 height 6
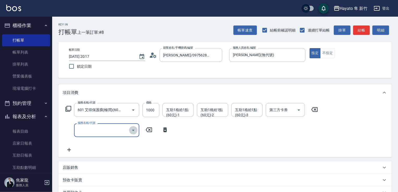
click at [132, 127] on button "Open" at bounding box center [133, 130] width 8 height 8
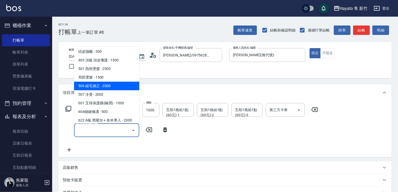
scroll to position [78, 0]
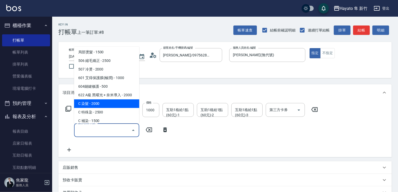
click at [109, 101] on span "C 染髮 - 2000" at bounding box center [106, 104] width 65 height 9
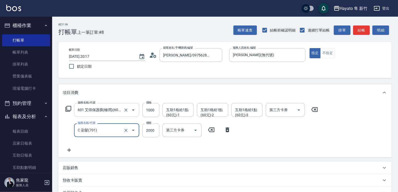
type input "C 染髮(701)"
click at [152, 131] on input "2000" at bounding box center [150, 131] width 17 height 14
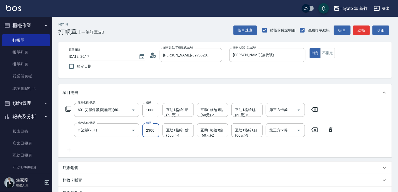
type input "2300"
click at [147, 140] on div "服務名稱/代號 601 艾得保護膜(極潤)(601) 服務名稱/代號 價格 1000 價格 互助1格給1點(60元)-1 互助1格給1點(60元)-1 互助1…" at bounding box center [200, 128] width 275 height 50
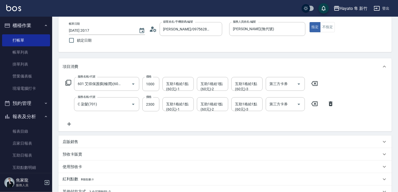
click at [77, 148] on div "店販銷售" at bounding box center [224, 142] width 333 height 13
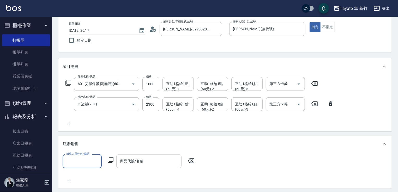
scroll to position [0, 0]
click at [79, 163] on input "服務人員姓名/編號" at bounding box center [82, 161] width 34 height 9
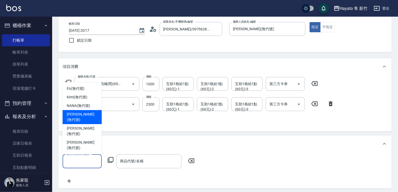
click at [83, 123] on span "[PERSON_NAME] (無代號)" at bounding box center [82, 117] width 31 height 11
type input "[PERSON_NAME](無代號)"
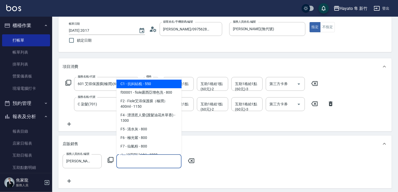
click at [131, 166] on input "商品代號/名稱" at bounding box center [149, 161] width 60 height 9
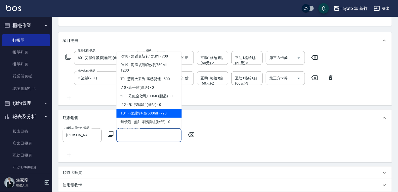
scroll to position [306, 0]
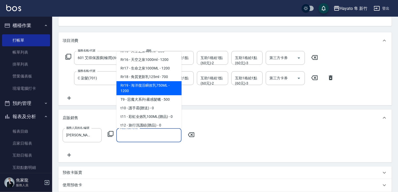
click at [159, 94] on span "Rr19 - 海洋復活瞬效乳750ML - 1200" at bounding box center [148, 88] width 65 height 14
type input "海洋復活瞬效乳750ML"
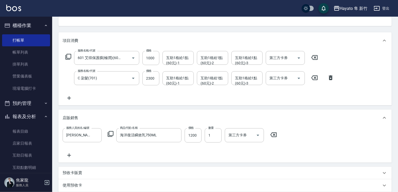
click at [296, 161] on div "服務人員姓名/編號 [PERSON_NAME](無代號) 服務人員姓名/編號 商品代號/名稱 海洋復活瞬效乳750ML 商品代號/名稱 價格 1200 價格 …" at bounding box center [224, 144] width 333 height 36
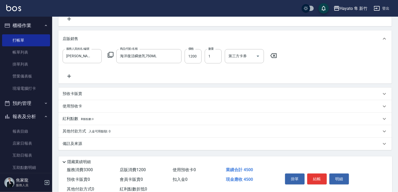
scroll to position [148, 0]
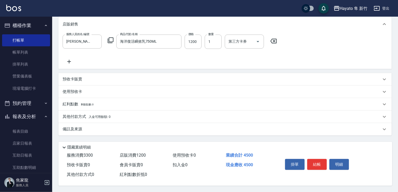
click at [81, 114] on p "其他付款方式 入金可用餘額: 0" at bounding box center [87, 117] width 48 height 6
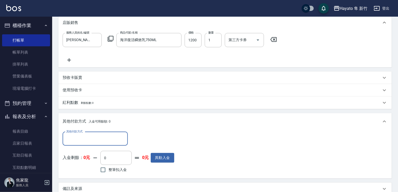
scroll to position [0, 0]
click at [98, 137] on input "其他付款方式" at bounding box center [95, 139] width 60 height 9
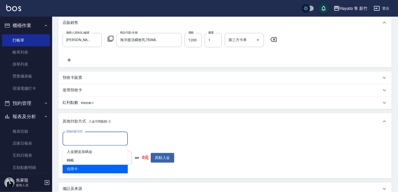
click at [81, 173] on span "信用卡" at bounding box center [95, 169] width 65 height 9
type input "信用卡"
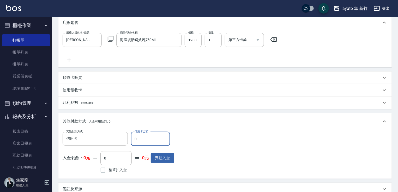
drag, startPoint x: 143, startPoint y: 140, endPoint x: 134, endPoint y: 142, distance: 9.8
click at [134, 142] on input "0" at bounding box center [150, 139] width 39 height 14
type input "4500"
click at [213, 131] on div "其他付款方式 信用卡 其他付款方式 信用卡金額 4500 信用卡金額 入金剩餘： 0元 0 ​ 整筆扣入金 0元 異動入金" at bounding box center [224, 154] width 333 height 49
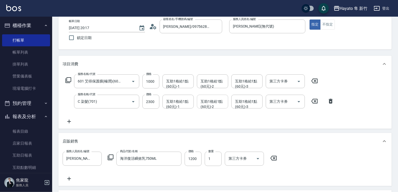
scroll to position [27, 0]
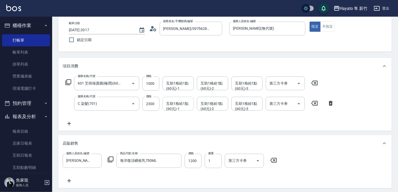
click at [182, 105] on div "互助1格給1點(60元)-1 互助1格給1點(60元)-1" at bounding box center [177, 104] width 31 height 14
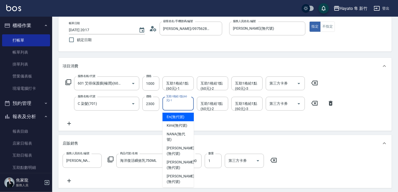
click at [179, 119] on span "En (無代號)" at bounding box center [176, 116] width 18 height 5
type input "En(無代號)"
type input "0"
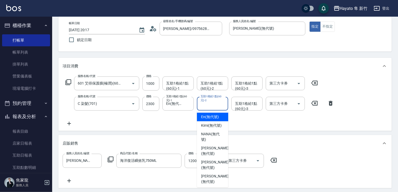
click at [204, 102] on div "互助1格給1點(60元)-2 互助1格給1點(60元)-2" at bounding box center [212, 104] width 31 height 14
click at [203, 114] on div "En (無代號)" at bounding box center [212, 117] width 31 height 9
type input "En(無代號)"
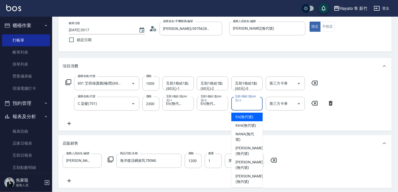
click at [247, 104] on div "互助1格給1點(60元)-3 互助1格給1點(60元)-3" at bounding box center [246, 104] width 31 height 14
click at [242, 119] on span "En (無代號)" at bounding box center [244, 116] width 18 height 5
type input "En(無代號)"
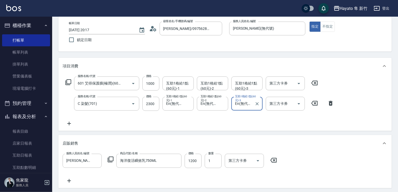
click at [292, 119] on div "服務名稱/代號 601 艾得保護膜(極潤)(601) 服務名稱/代號 價格 1000 價格 互助1格給1點(60元)-1 互助1格給1點(60元)-1 互助1…" at bounding box center [200, 102] width 275 height 50
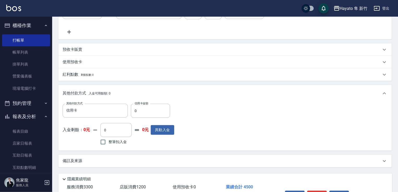
scroll to position [183, 0]
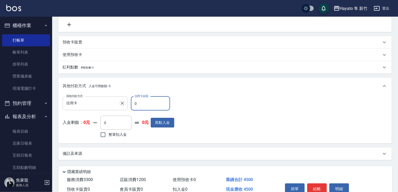
drag, startPoint x: 137, startPoint y: 104, endPoint x: 123, endPoint y: 101, distance: 14.6
click at [123, 101] on div "其他付款方式 信用卡 其他付款方式 信用卡金額 0 信用卡金額" at bounding box center [119, 104] width 112 height 14
type input "4500"
click at [135, 151] on div "備註及來源" at bounding box center [224, 154] width 333 height 13
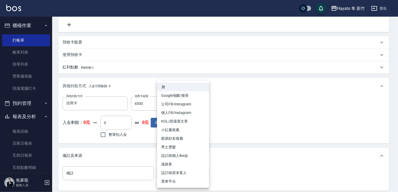
click at [171, 171] on body "Hayato 隼 新竹 登出 櫃檯作業 打帳單 帳單列表 掛單列表 營業儀表板 現場電腦打卡 預約管理 預約管理 報表及分析 報表目錄 店家日報表 互助日報表…" at bounding box center [199, 32] width 398 height 431
click at [170, 173] on li "設計師原本客人" at bounding box center [183, 173] width 52 height 9
type input "設計師原本客人"
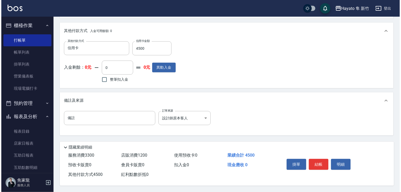
scroll to position [240, 0]
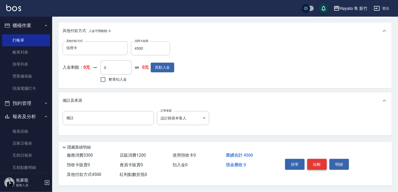
click at [319, 162] on button "結帳" at bounding box center [317, 164] width 20 height 11
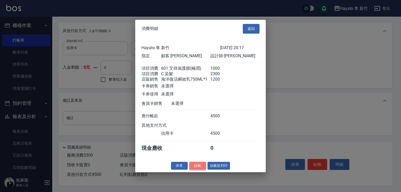
click at [199, 168] on button "結帳" at bounding box center [197, 166] width 17 height 8
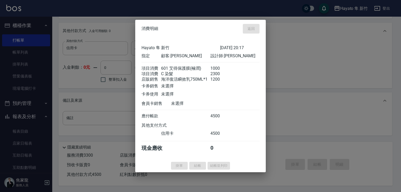
type input "[DATE] 20:19"
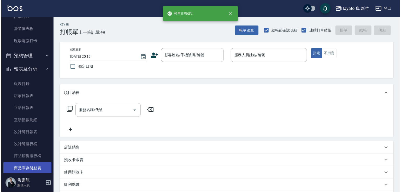
scroll to position [104, 0]
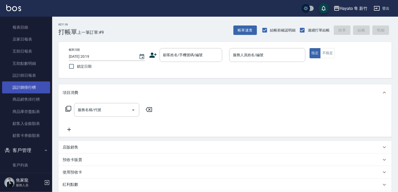
click at [26, 90] on link "設計師排行榜" at bounding box center [26, 88] width 48 height 12
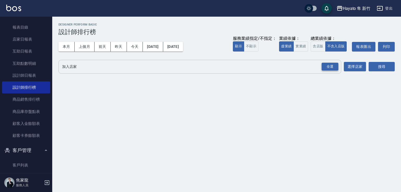
click at [330, 68] on div "全選" at bounding box center [329, 67] width 17 height 8
click at [383, 67] on button "搜尋" at bounding box center [381, 67] width 26 height 10
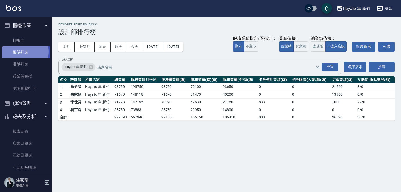
click at [21, 52] on link "帳單列表" at bounding box center [26, 52] width 48 height 12
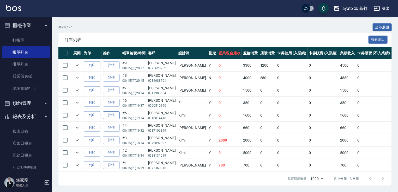
click at [117, 120] on link "詳情" at bounding box center [111, 116] width 17 height 8
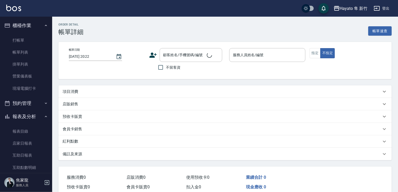
type input "[DATE] 19:34"
type input "Kimi(無代號)"
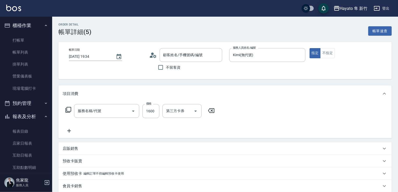
type input "[PERSON_NAME]/0918014418/"
type input "C 染髮(701)"
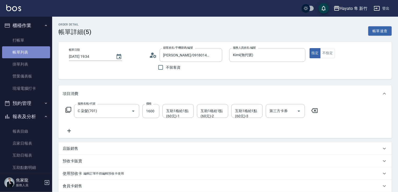
click at [37, 53] on link "帳單列表" at bounding box center [26, 52] width 48 height 12
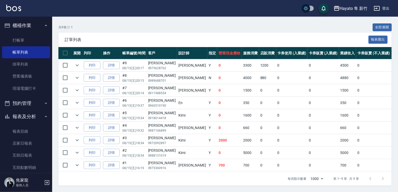
scroll to position [104, 0]
click at [32, 88] on link "現場電腦打卡" at bounding box center [26, 89] width 48 height 12
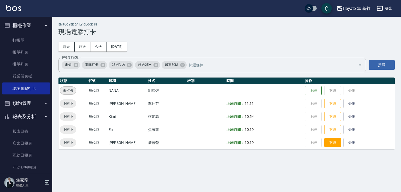
click at [332, 142] on button "下班" at bounding box center [332, 142] width 17 height 9
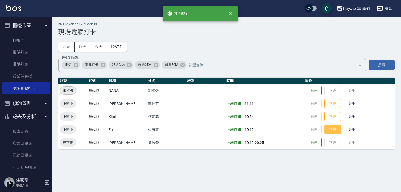
click at [329, 132] on button "下班" at bounding box center [332, 129] width 17 height 9
click at [326, 119] on button "下班" at bounding box center [332, 116] width 17 height 9
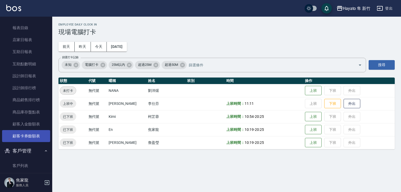
scroll to position [130, 0]
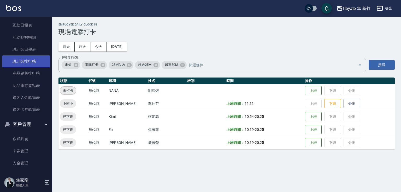
click at [22, 62] on link "設計師排行榜" at bounding box center [26, 62] width 48 height 12
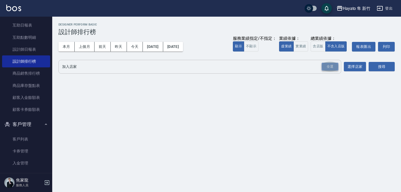
drag, startPoint x: 329, startPoint y: 69, endPoint x: 359, endPoint y: 75, distance: 30.8
click at [333, 73] on div "全選" at bounding box center [329, 67] width 18 height 14
click at [379, 68] on button "搜尋" at bounding box center [381, 67] width 26 height 10
click at [325, 68] on div "全選" at bounding box center [329, 67] width 17 height 8
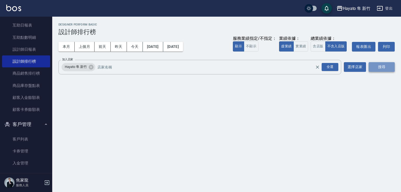
click at [380, 70] on button "搜尋" at bounding box center [381, 67] width 26 height 10
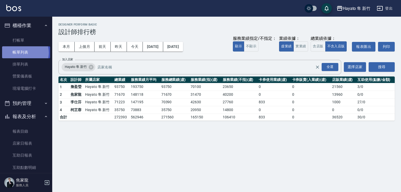
click at [25, 53] on link "帳單列表" at bounding box center [26, 52] width 48 height 12
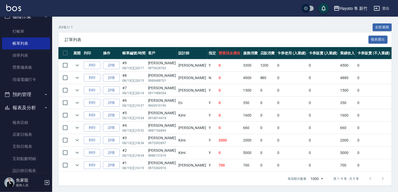
scroll to position [52, 0]
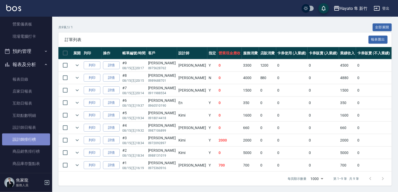
click at [27, 138] on link "設計師排行榜" at bounding box center [26, 140] width 48 height 12
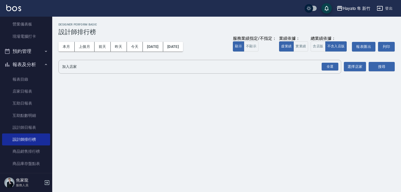
drag, startPoint x: 330, startPoint y: 68, endPoint x: 377, endPoint y: 75, distance: 48.2
click at [334, 72] on div "全選" at bounding box center [329, 67] width 18 height 14
click at [383, 65] on button "搜尋" at bounding box center [381, 67] width 26 height 10
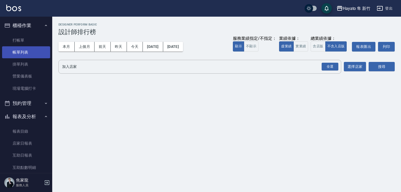
click at [23, 55] on link "帳單列表" at bounding box center [26, 52] width 48 height 12
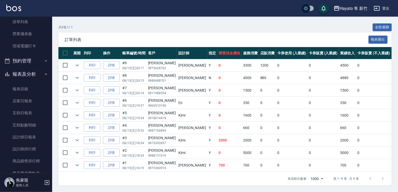
scroll to position [104, 0]
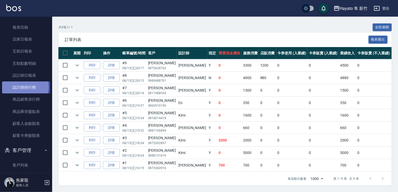
click at [24, 87] on link "設計師排行榜" at bounding box center [26, 88] width 48 height 12
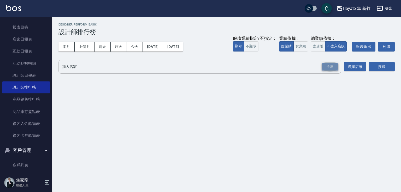
click at [323, 70] on div "全選" at bounding box center [329, 67] width 17 height 8
click at [380, 73] on div "搜尋" at bounding box center [381, 67] width 26 height 15
click at [379, 68] on button "搜尋" at bounding box center [381, 67] width 26 height 10
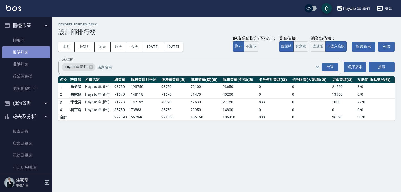
click at [32, 56] on link "帳單列表" at bounding box center [26, 52] width 48 height 12
